Goal: Find specific page/section: Find specific page/section

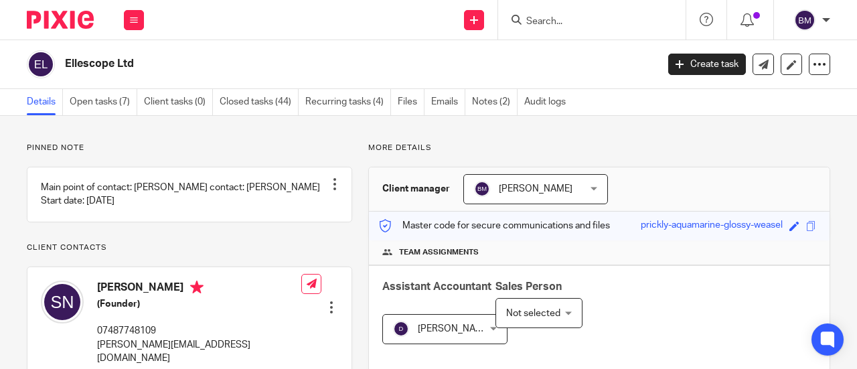
click at [572, 21] on input "Search" at bounding box center [585, 22] width 121 height 12
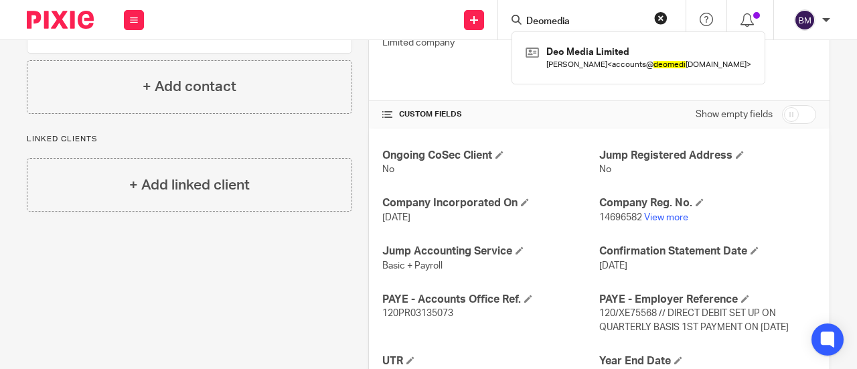
type input "Deomedia"
click button "submit" at bounding box center [0, 0] width 0 height 0
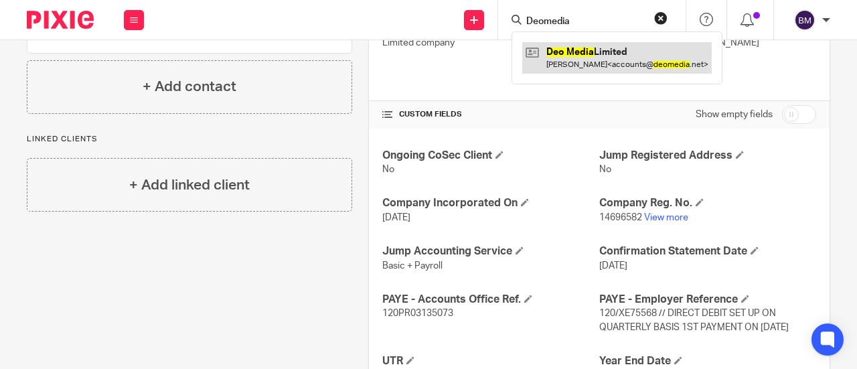
click at [587, 56] on link at bounding box center [616, 57] width 189 height 31
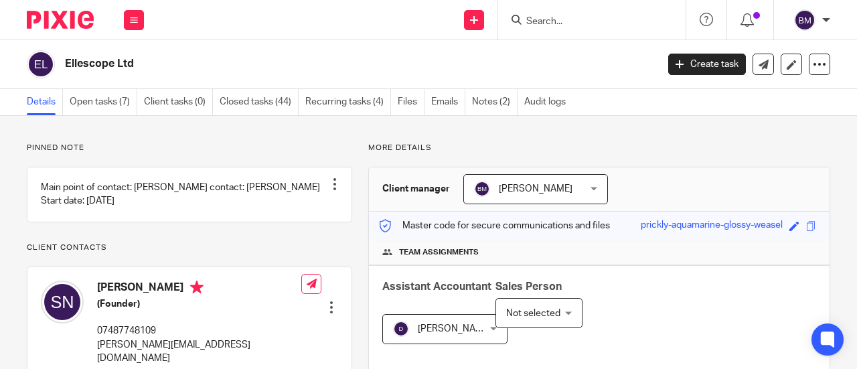
scroll to position [469, 0]
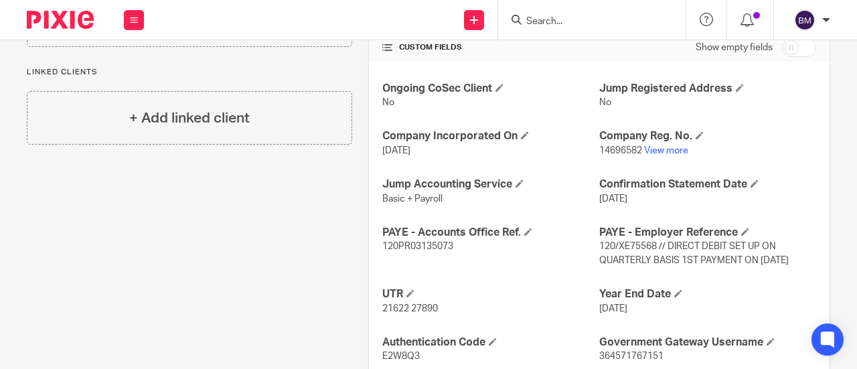
click at [580, 19] on input "Search" at bounding box center [585, 22] width 121 height 12
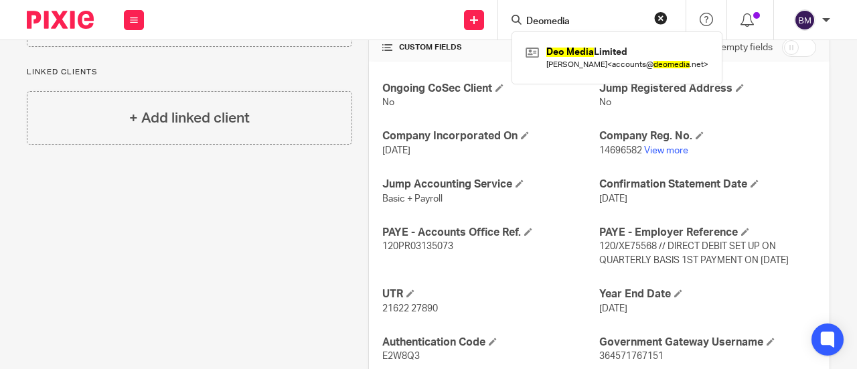
type input "Deomedia"
click button "submit" at bounding box center [0, 0] width 0 height 0
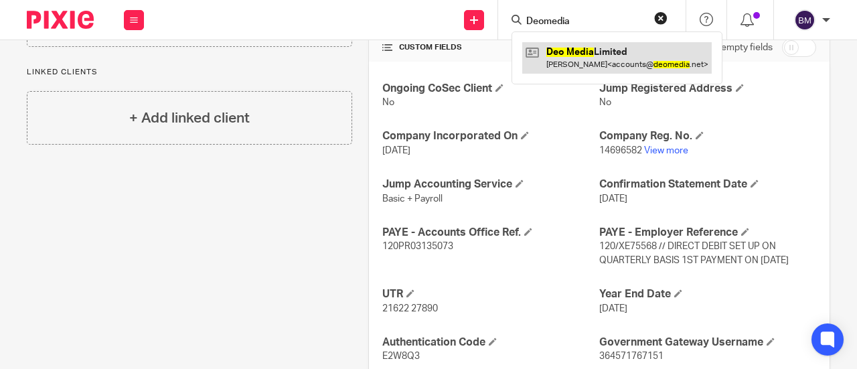
click at [601, 62] on link at bounding box center [616, 57] width 189 height 31
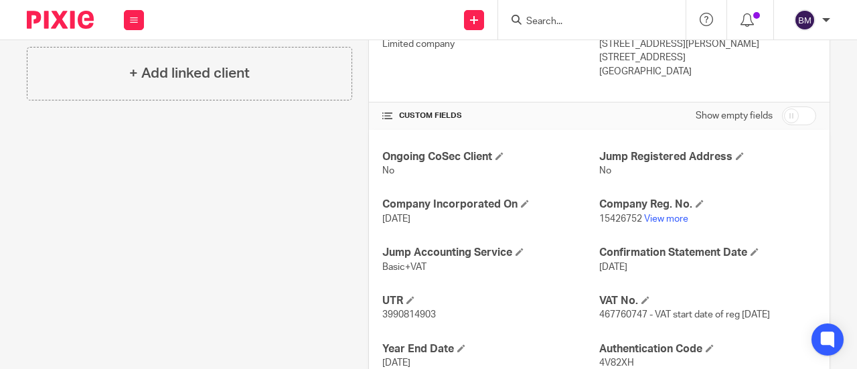
scroll to position [402, 0]
click at [660, 215] on link "View more" at bounding box center [666, 217] width 44 height 9
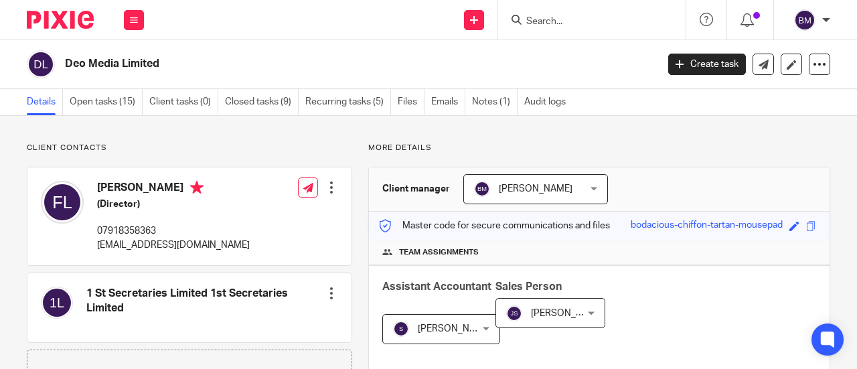
click at [556, 27] on form at bounding box center [596, 19] width 143 height 17
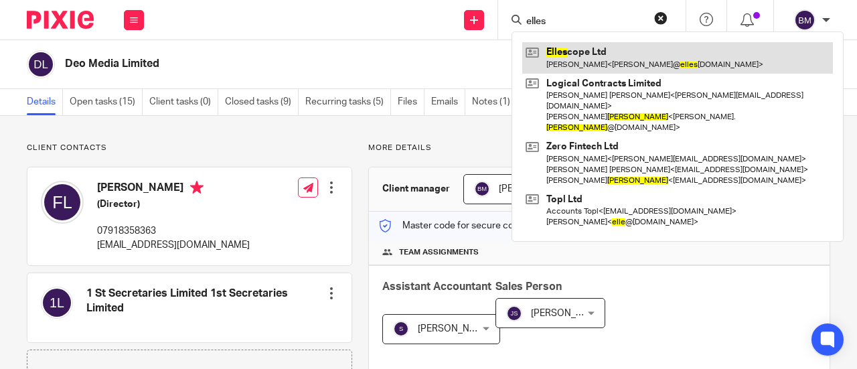
type input "elles"
click at [605, 49] on link at bounding box center [677, 57] width 311 height 31
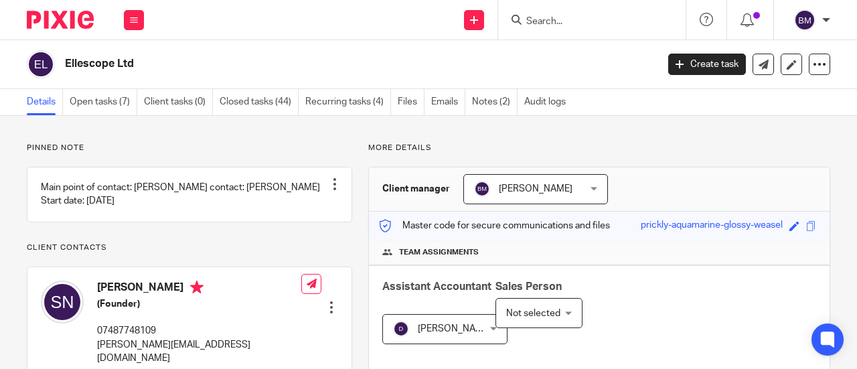
click at [556, 16] on input "Search" at bounding box center [585, 22] width 121 height 12
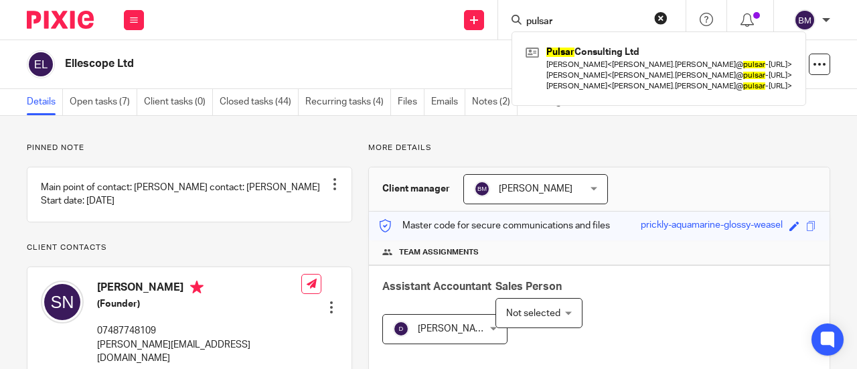
type input "pulsar"
click button "submit" at bounding box center [0, 0] width 0 height 0
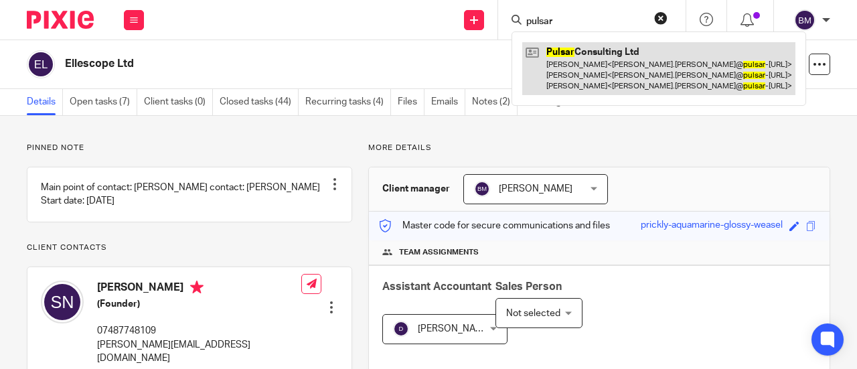
click at [609, 48] on link at bounding box center [658, 68] width 273 height 53
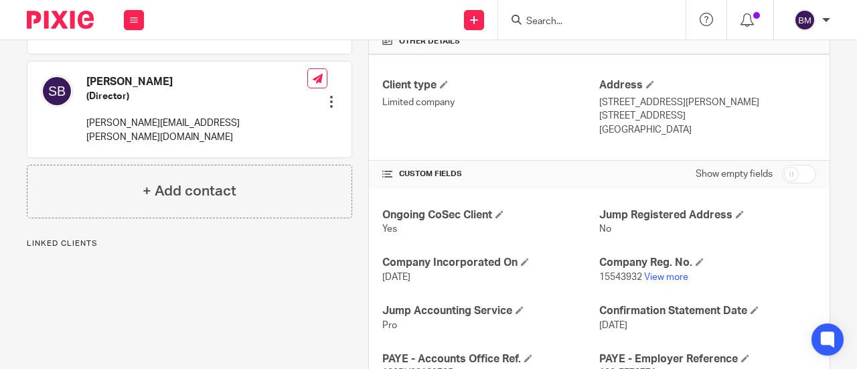
scroll to position [402, 0]
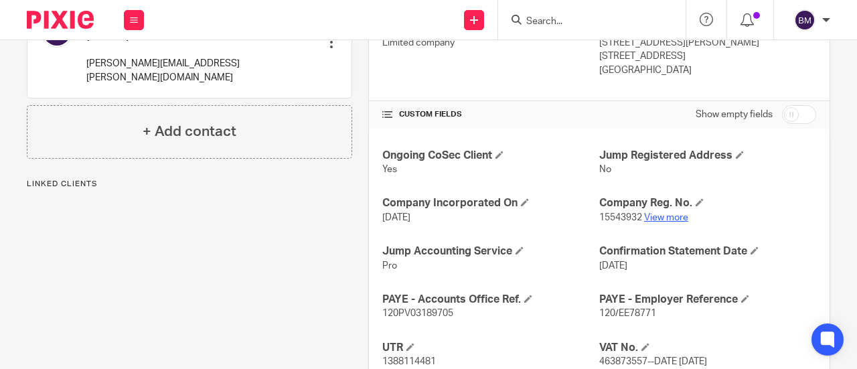
click at [653, 213] on link "View more" at bounding box center [666, 217] width 44 height 9
click at [583, 17] on input "Search" at bounding box center [585, 22] width 121 height 12
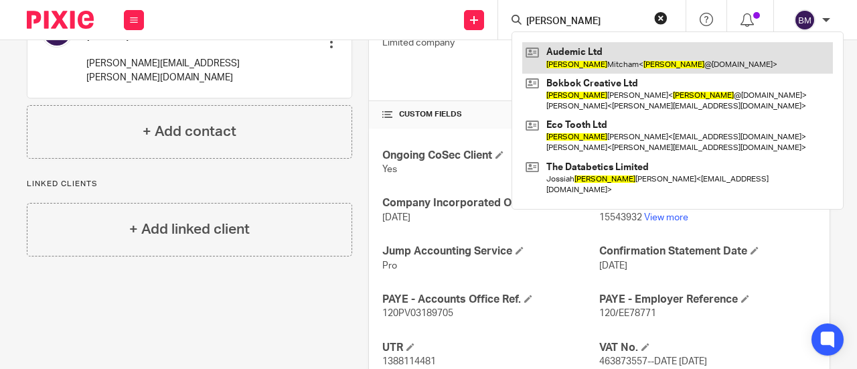
type input "joshua"
click at [619, 66] on link at bounding box center [677, 57] width 311 height 31
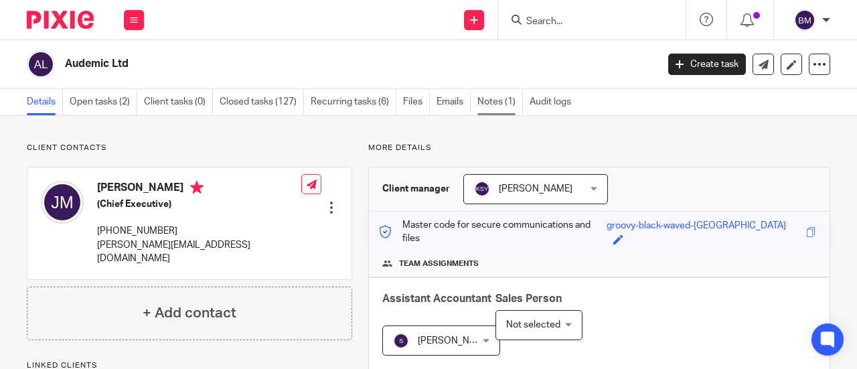
click at [497, 100] on link "Notes (1)" at bounding box center [500, 102] width 46 height 26
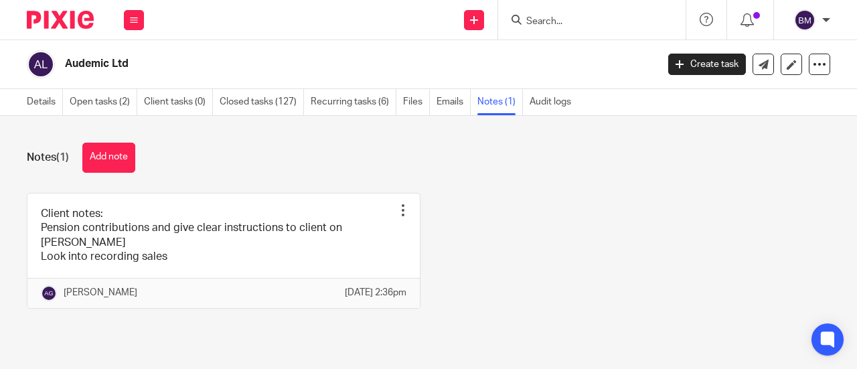
click at [542, 29] on div at bounding box center [591, 20] width 187 height 40
click at [552, 18] on input "Search" at bounding box center [585, 22] width 121 height 12
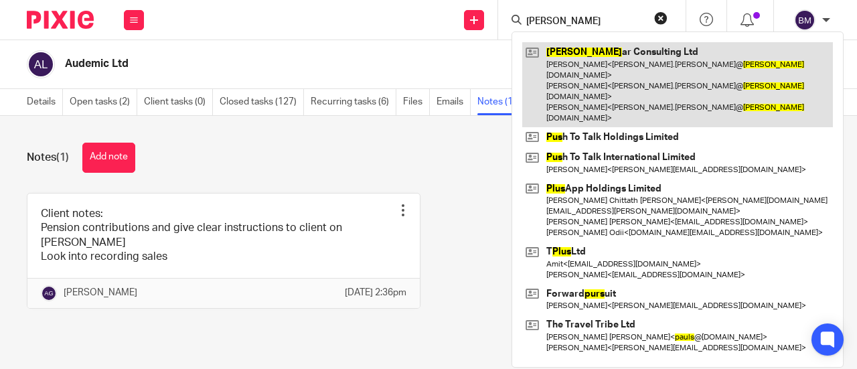
type input "puls"
click at [651, 59] on link at bounding box center [677, 84] width 311 height 85
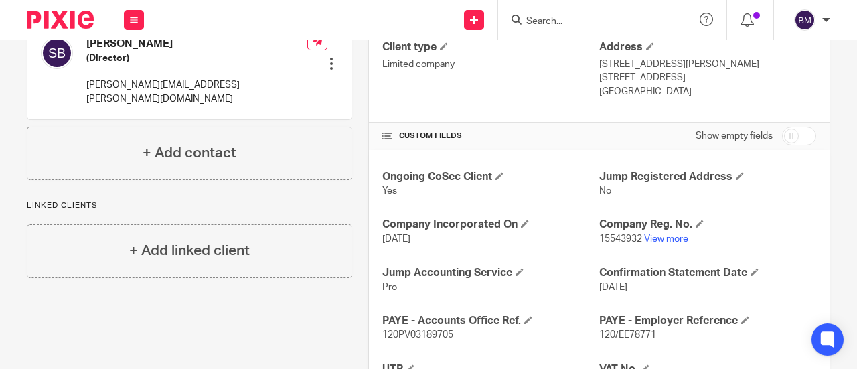
scroll to position [402, 0]
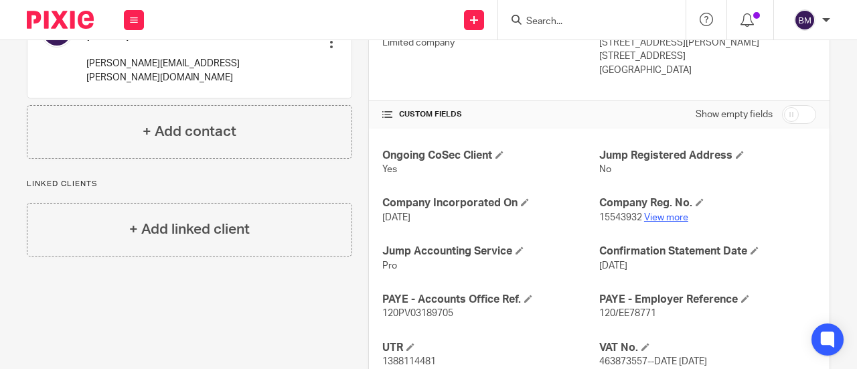
click at [666, 213] on link "View more" at bounding box center [666, 217] width 44 height 9
